Goal: Browse casually

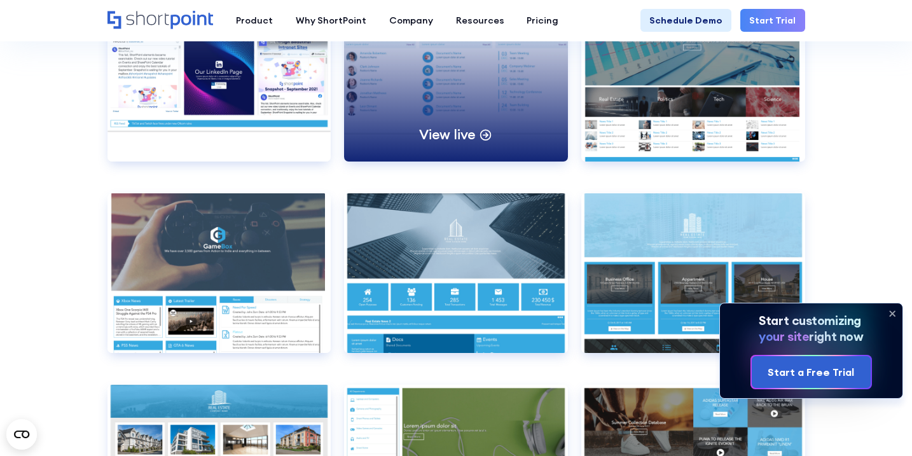
scroll to position [6468, 0]
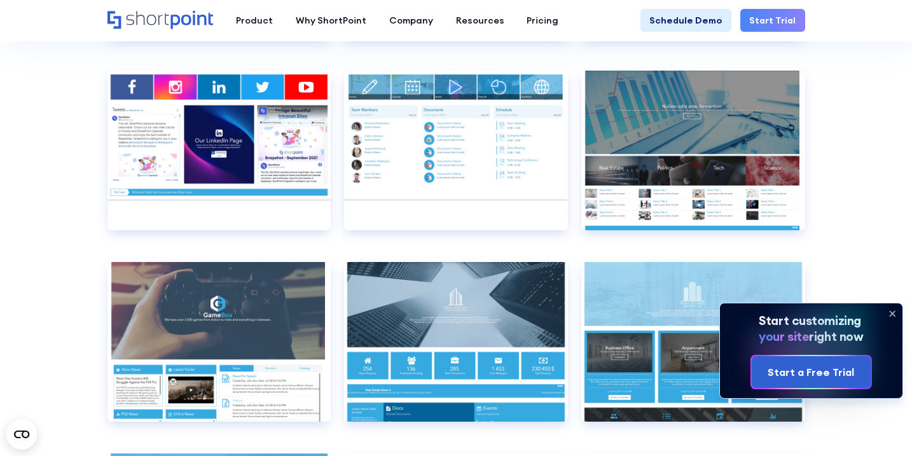
click at [891, 313] on icon at bounding box center [892, 313] width 5 height 5
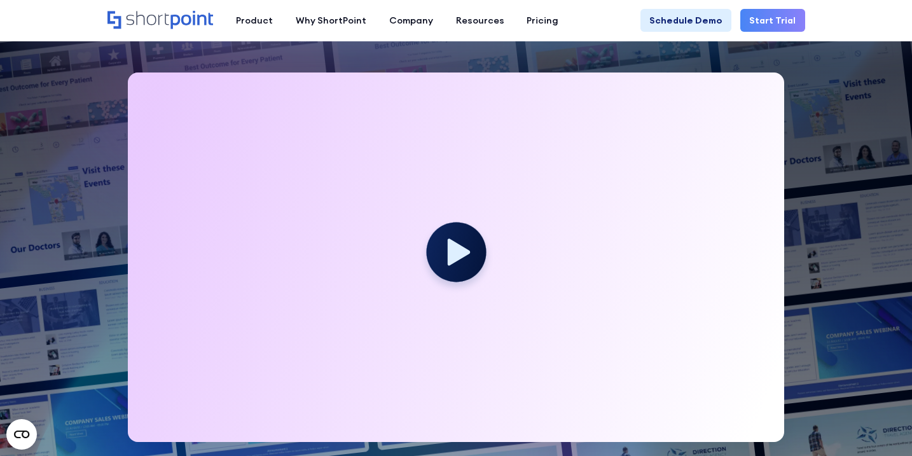
scroll to position [0, 0]
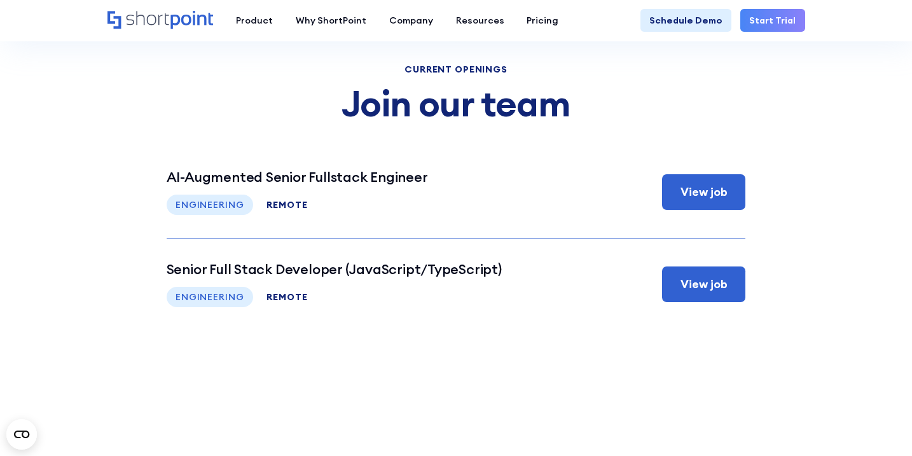
scroll to position [4677, 0]
